Goal: Task Accomplishment & Management: Manage account settings

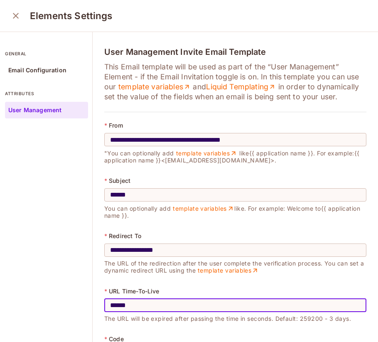
scroll to position [31, 0]
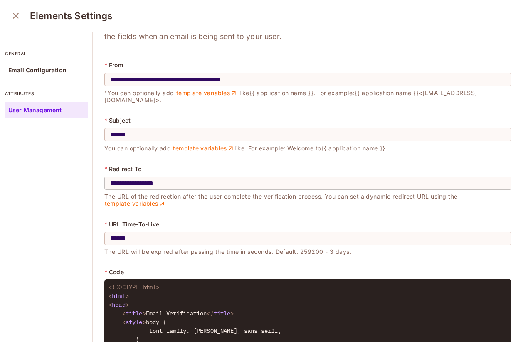
scroll to position [49, 0]
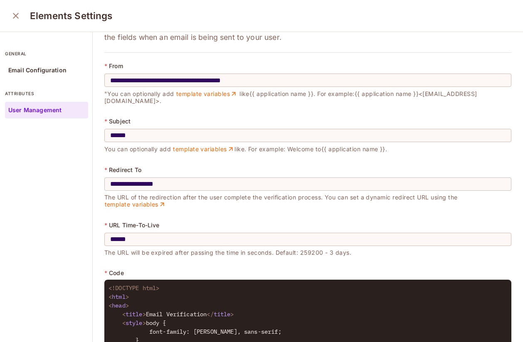
click at [308, 173] on input "**********" at bounding box center [307, 184] width 407 height 23
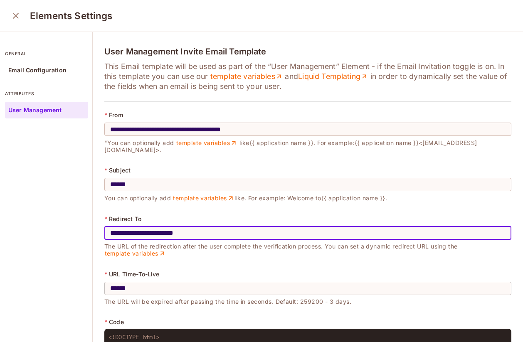
scroll to position [0, 0]
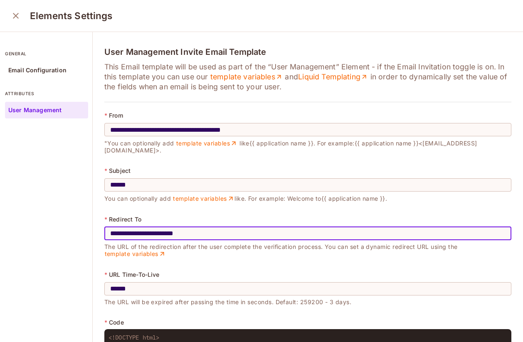
drag, startPoint x: 196, startPoint y: 226, endPoint x: 170, endPoint y: 229, distance: 25.5
click at [171, 228] on input "**********" at bounding box center [307, 233] width 407 height 23
type input "**********"
click at [12, 20] on icon "close" at bounding box center [16, 16] width 10 height 10
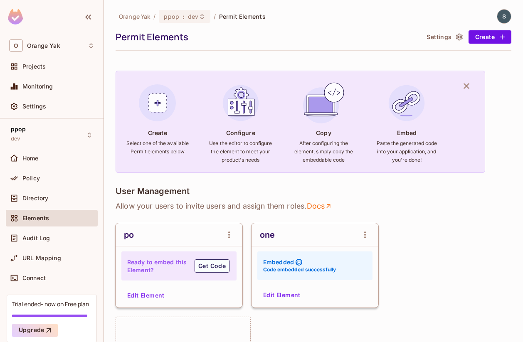
click at [378, 32] on button "Settings" at bounding box center [444, 36] width 42 height 13
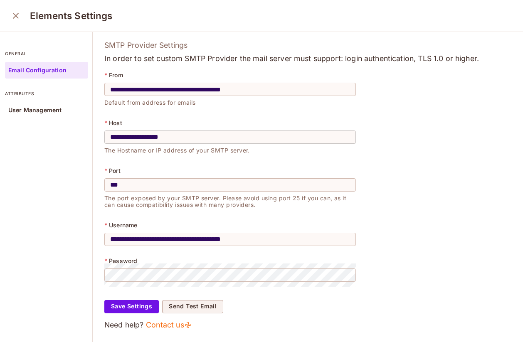
scroll to position [2, 0]
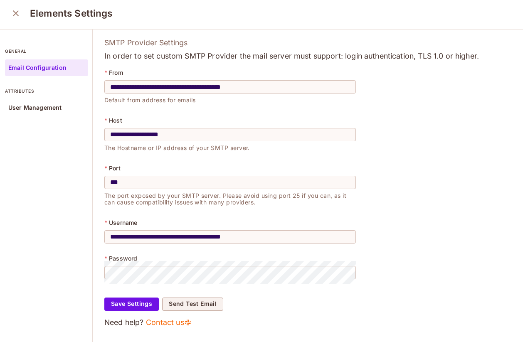
click at [21, 15] on button "close" at bounding box center [15, 13] width 17 height 17
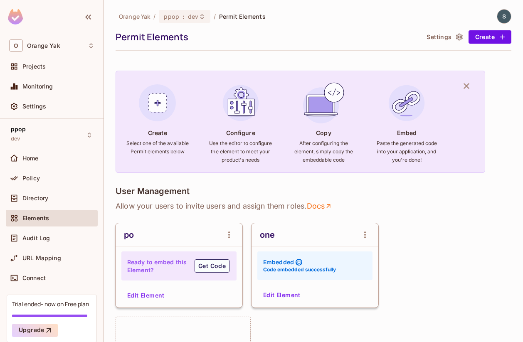
click at [378, 35] on button "Settings" at bounding box center [444, 36] width 42 height 13
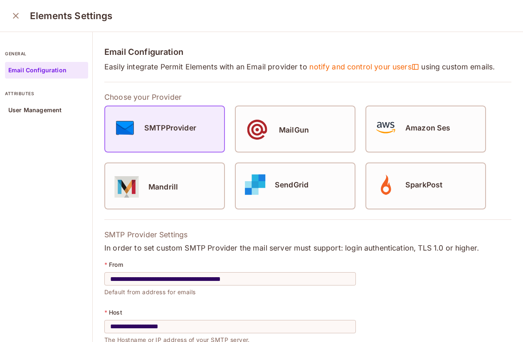
click at [10, 12] on button "close" at bounding box center [15, 15] width 17 height 17
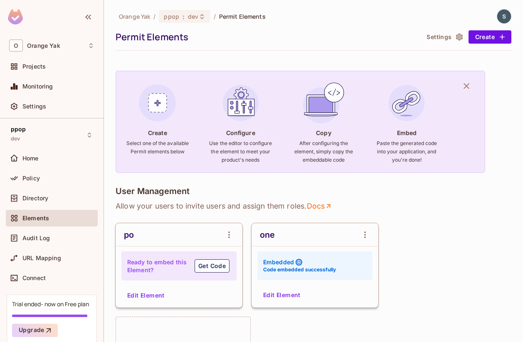
click at [436, 46] on div "Orange Yak / ppop : dev / Permit Elements Permit Elements Settings Create" at bounding box center [314, 30] width 396 height 42
click at [438, 38] on button "Settings" at bounding box center [444, 36] width 42 height 13
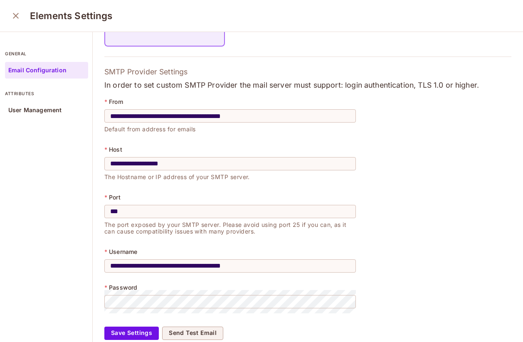
scroll to position [81, 0]
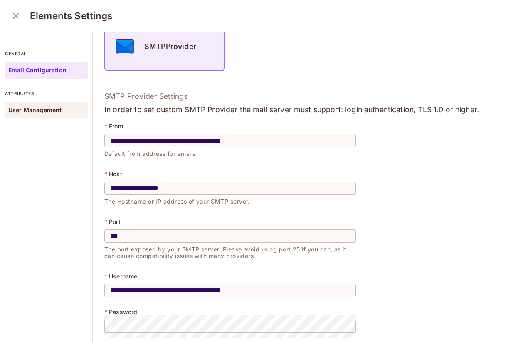
click at [54, 113] on p "User Management" at bounding box center [34, 110] width 53 height 7
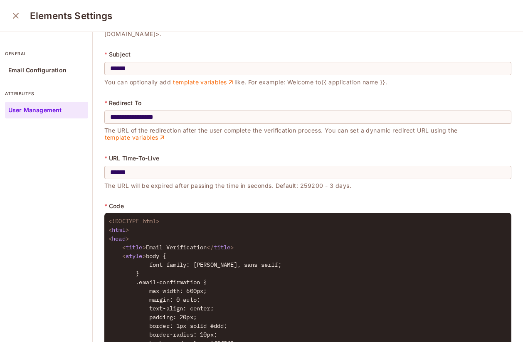
scroll to position [121, 0]
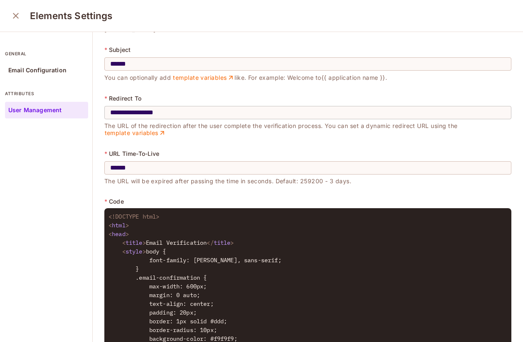
click at [191, 105] on input "**********" at bounding box center [307, 112] width 407 height 23
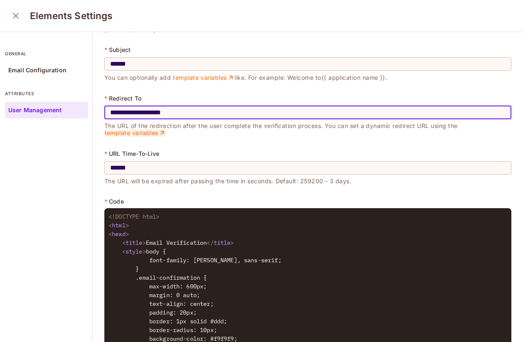
type input "**********"
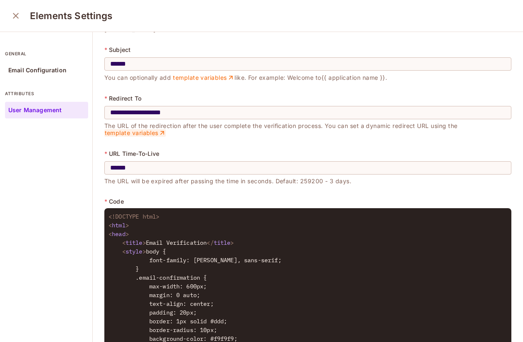
click at [156, 129] on link "template variables" at bounding box center [135, 132] width 62 height 7
click at [19, 17] on icon "close" at bounding box center [16, 16] width 10 height 10
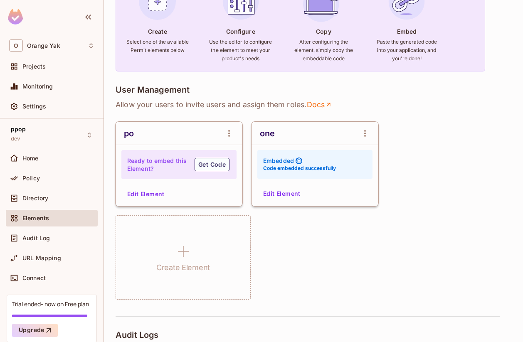
scroll to position [104, 0]
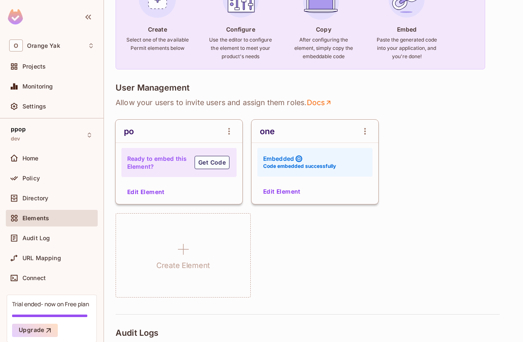
click at [271, 199] on div "one Embedded Code embedded successfully Edit Element" at bounding box center [315, 162] width 127 height 84
click at [274, 194] on button "Edit Element" at bounding box center [282, 191] width 44 height 13
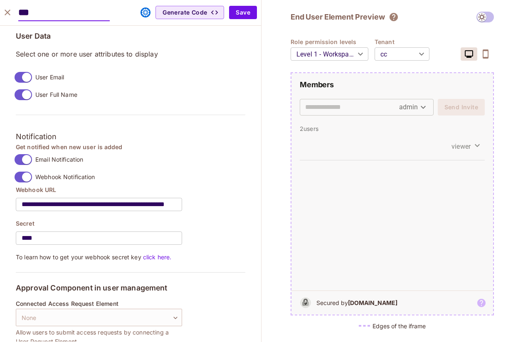
scroll to position [662, 0]
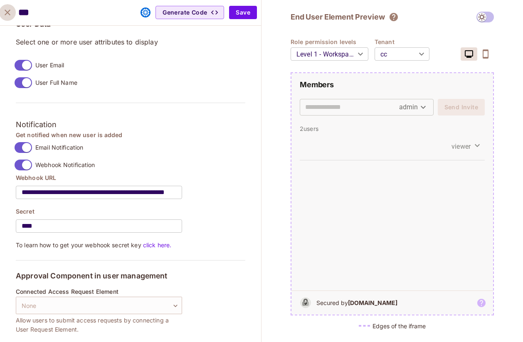
click at [9, 6] on button "close" at bounding box center [7, 12] width 17 height 17
type input "*******"
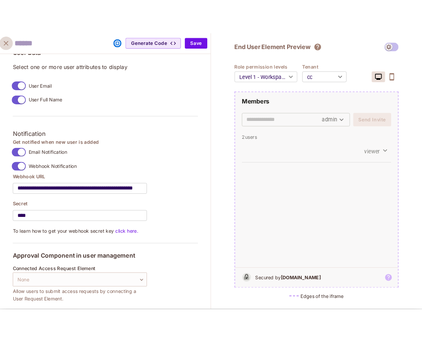
scroll to position [600, 0]
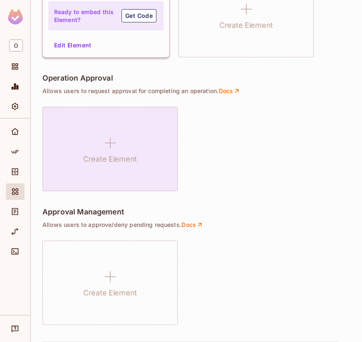
scroll to position [672, 0]
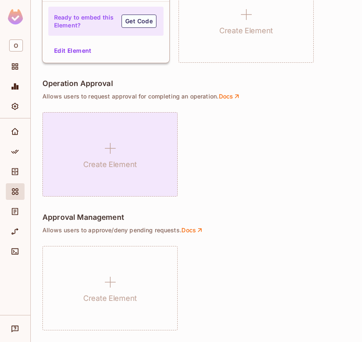
click at [103, 163] on h1 "Create Element" at bounding box center [110, 164] width 54 height 12
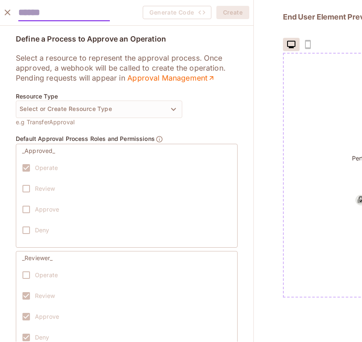
click at [7, 10] on icon "close" at bounding box center [7, 12] width 10 height 10
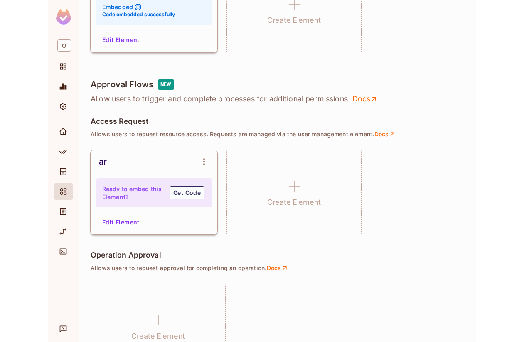
scroll to position [407, 0]
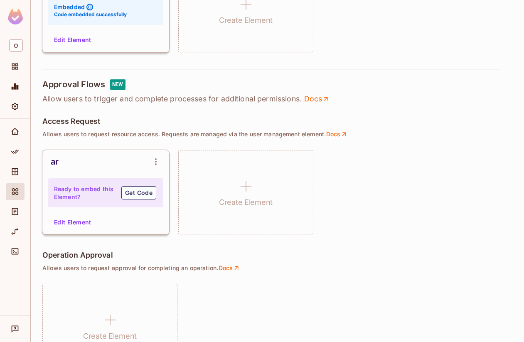
click at [80, 219] on button "Edit Element" at bounding box center [73, 222] width 44 height 13
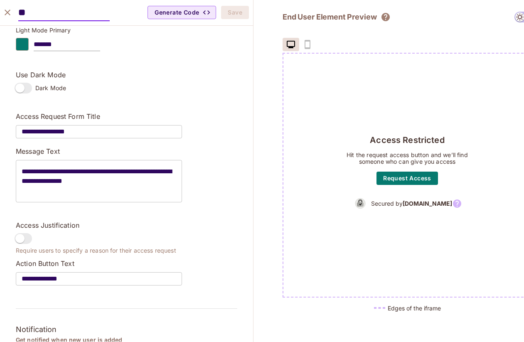
scroll to position [0, 0]
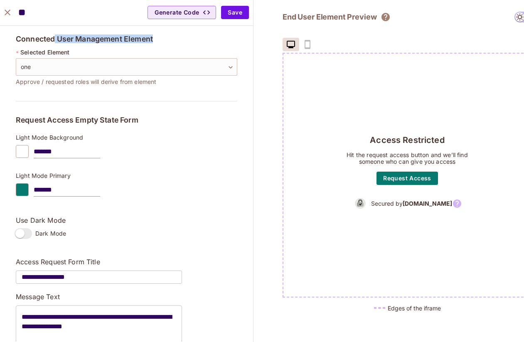
drag, startPoint x: 55, startPoint y: 38, endPoint x: 167, endPoint y: 42, distance: 111.5
click at [167, 42] on h5 "Connected User Management Element" at bounding box center [127, 39] width 222 height 8
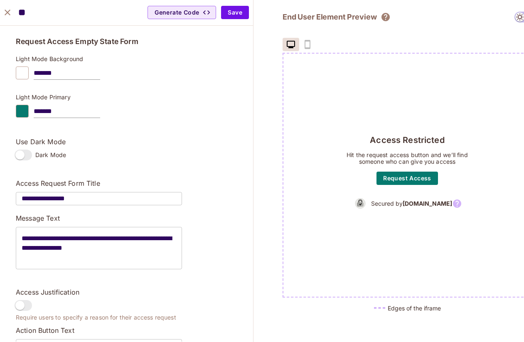
scroll to position [48, 0]
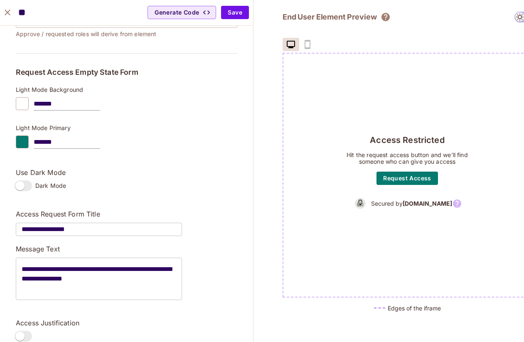
drag, startPoint x: 8, startPoint y: 14, endPoint x: 98, endPoint y: 91, distance: 118.0
click at [98, 90] on div "**********" at bounding box center [126, 171] width 253 height 342
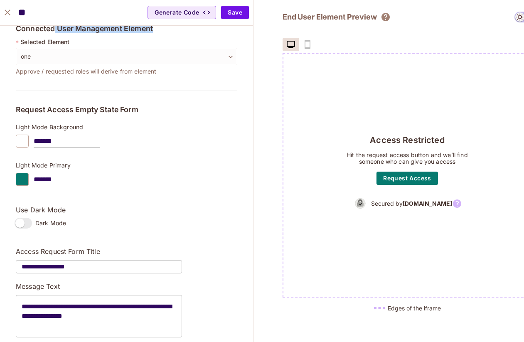
scroll to position [0, 0]
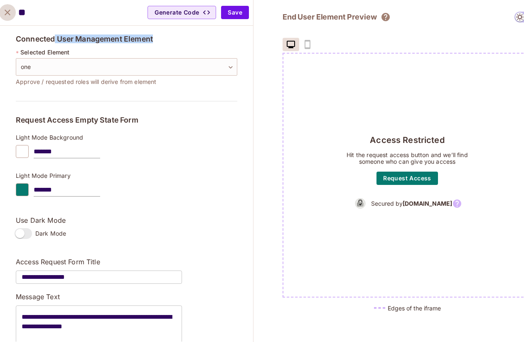
click at [10, 15] on icon "close" at bounding box center [7, 12] width 10 height 10
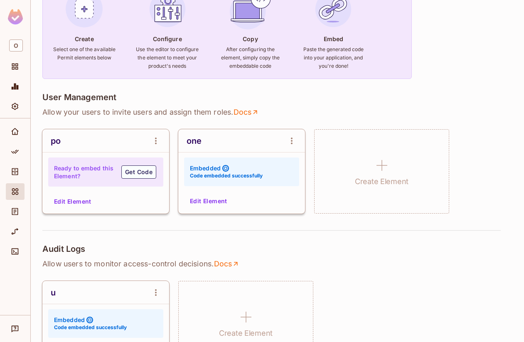
scroll to position [78, 0]
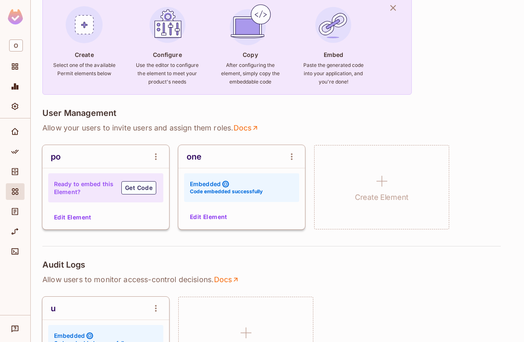
click at [226, 221] on button "Edit Element" at bounding box center [209, 216] width 44 height 13
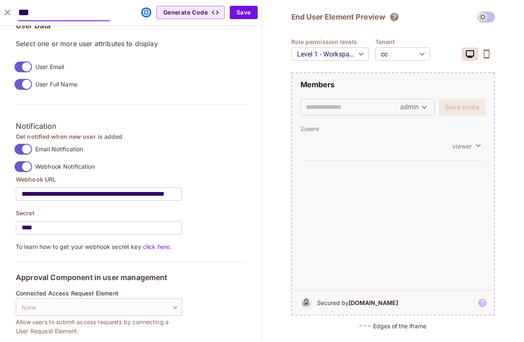
scroll to position [662, 0]
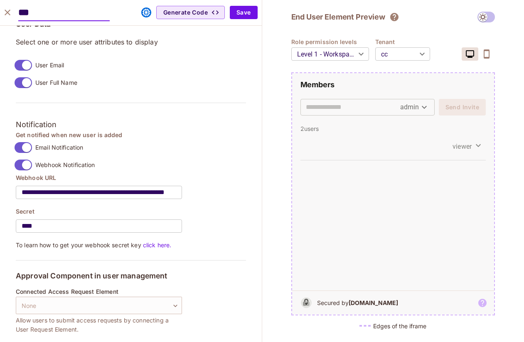
click at [116, 296] on div "Connected Access Request Element None ​ None Allow users to submit access reque…" at bounding box center [99, 312] width 166 height 46
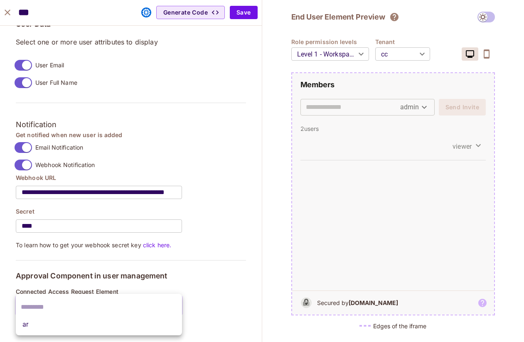
click at [116, 304] on body "O Orange Yak / ppop : dev / Permit Elements Permit Elements Settings Create Cre…" at bounding box center [262, 171] width 524 height 342
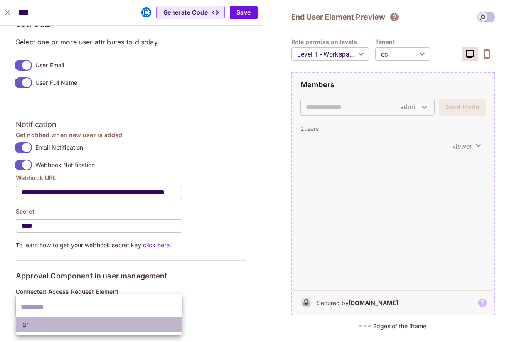
click at [105, 322] on li "ar" at bounding box center [99, 324] width 166 height 15
type input "**********"
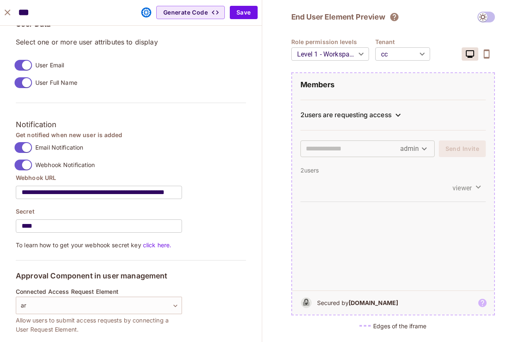
click at [361, 114] on div "2 users are requesting access" at bounding box center [346, 115] width 91 height 8
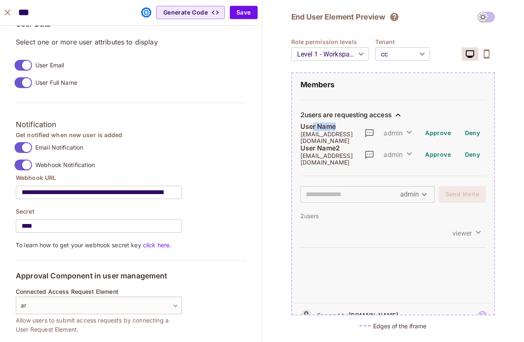
drag, startPoint x: 328, startPoint y: 128, endPoint x: 312, endPoint y: 128, distance: 16.2
click at [312, 128] on p "User Name" at bounding box center [333, 127] width 64 height 8
click at [361, 128] on span "admin" at bounding box center [393, 133] width 19 height 10
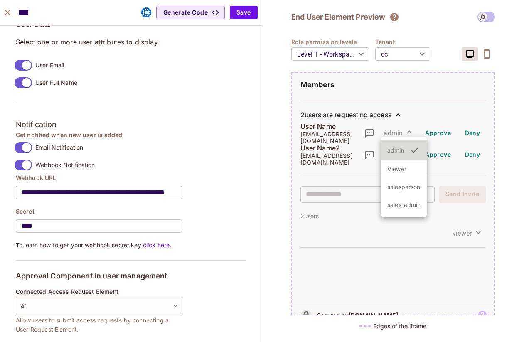
click at [361, 121] on div at bounding box center [262, 171] width 524 height 342
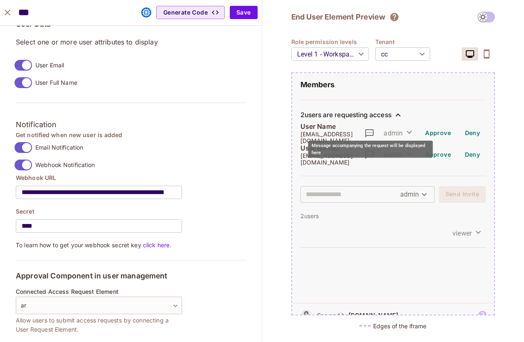
click at [361, 130] on icon "Message accompanying the request will be displayed here" at bounding box center [370, 133] width 10 height 10
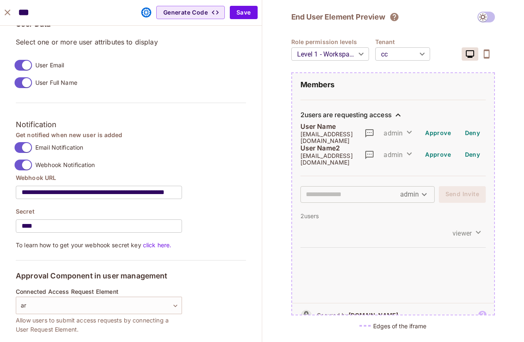
click at [5, 10] on icon "close" at bounding box center [7, 12] width 10 height 10
type input "*******"
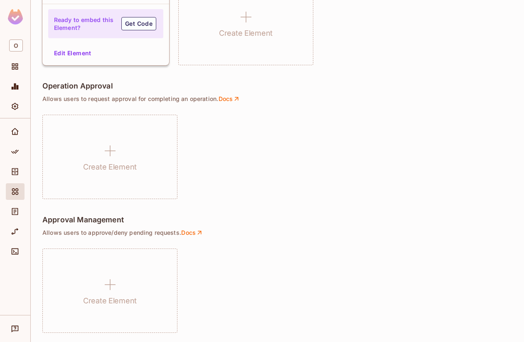
scroll to position [584, 0]
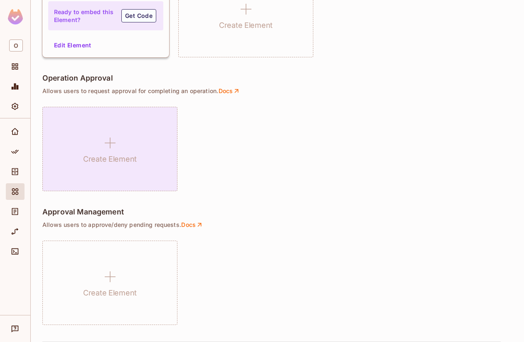
click at [118, 144] on icon at bounding box center [110, 143] width 20 height 20
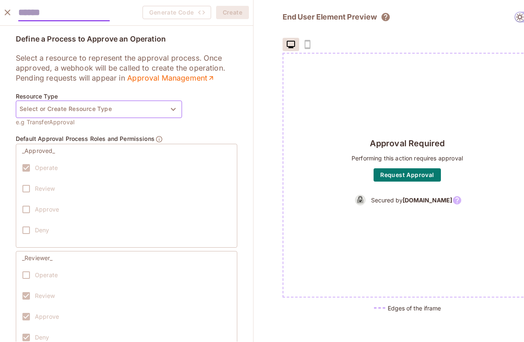
click at [170, 115] on button "Select or Create Resource Type" at bounding box center [99, 109] width 166 height 17
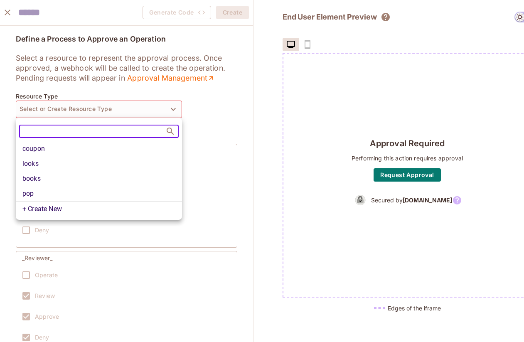
click at [212, 120] on div at bounding box center [262, 171] width 524 height 342
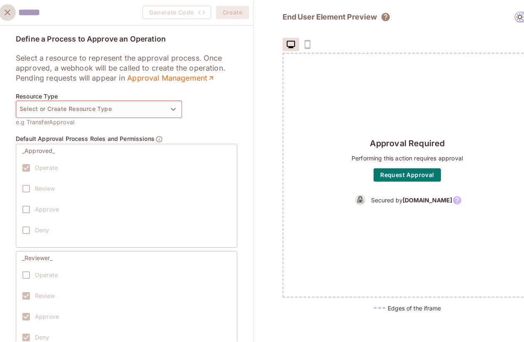
click at [5, 11] on icon "close" at bounding box center [8, 13] width 6 height 6
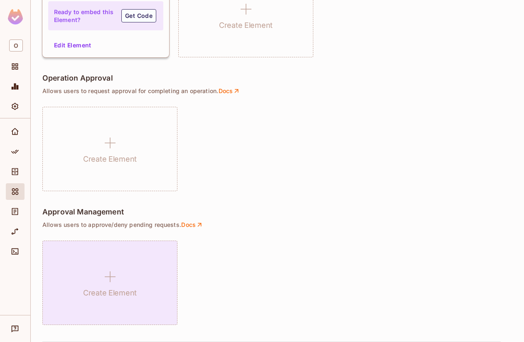
click at [96, 287] on h1 "Create Element" at bounding box center [110, 293] width 54 height 12
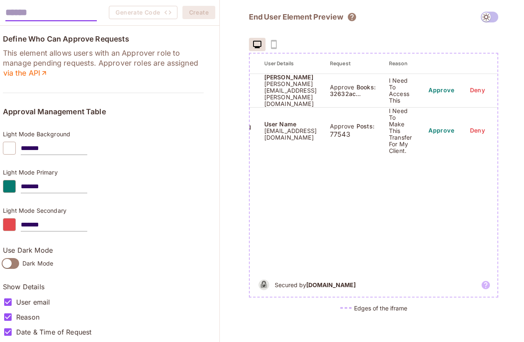
scroll to position [0, 64]
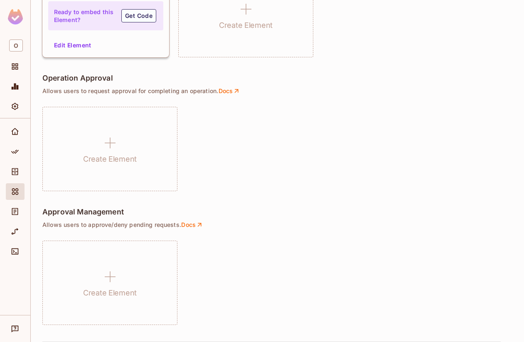
click at [321, 130] on div "Create Element" at bounding box center [277, 149] width 470 height 84
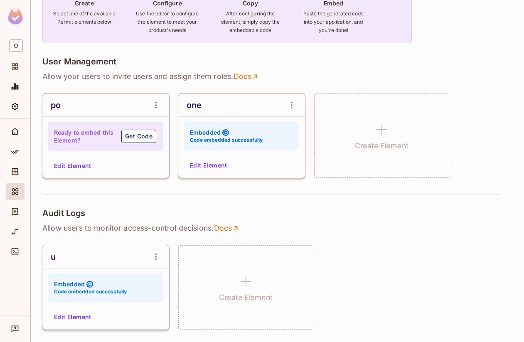
scroll to position [0, 0]
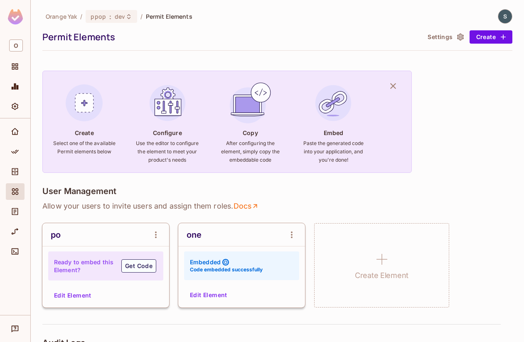
click at [361, 29] on div "Orange Yak / ppop : dev / Permit Elements Permit Elements Settings Create" at bounding box center [277, 30] width 470 height 42
click at [361, 37] on button "Settings" at bounding box center [446, 36] width 42 height 13
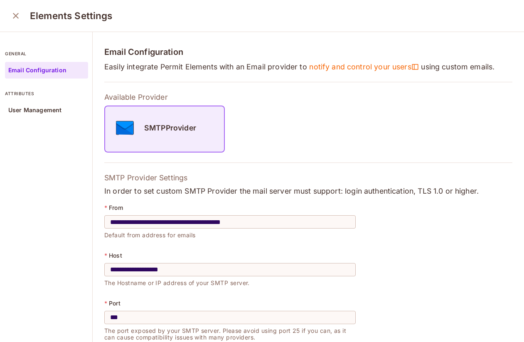
scroll to position [133, 0]
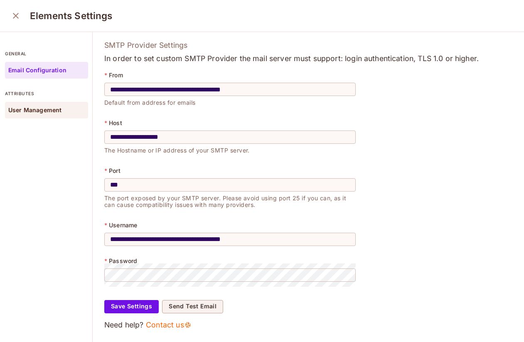
click at [39, 111] on p "User Management" at bounding box center [34, 110] width 53 height 7
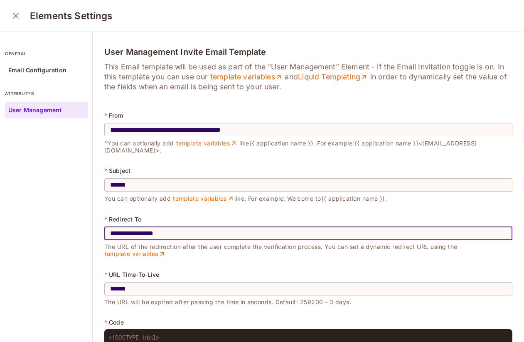
click at [227, 222] on input "**********" at bounding box center [308, 233] width 408 height 23
click at [226, 222] on input "**********" at bounding box center [308, 233] width 408 height 23
type input "**********"
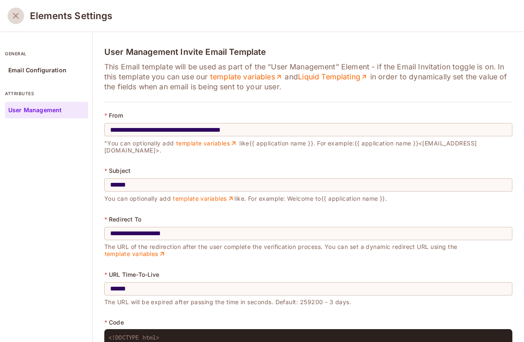
click at [17, 22] on button "close" at bounding box center [15, 15] width 17 height 17
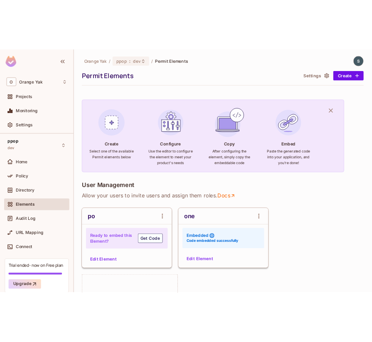
scroll to position [0, 0]
